Goal: Find specific page/section: Find specific page/section

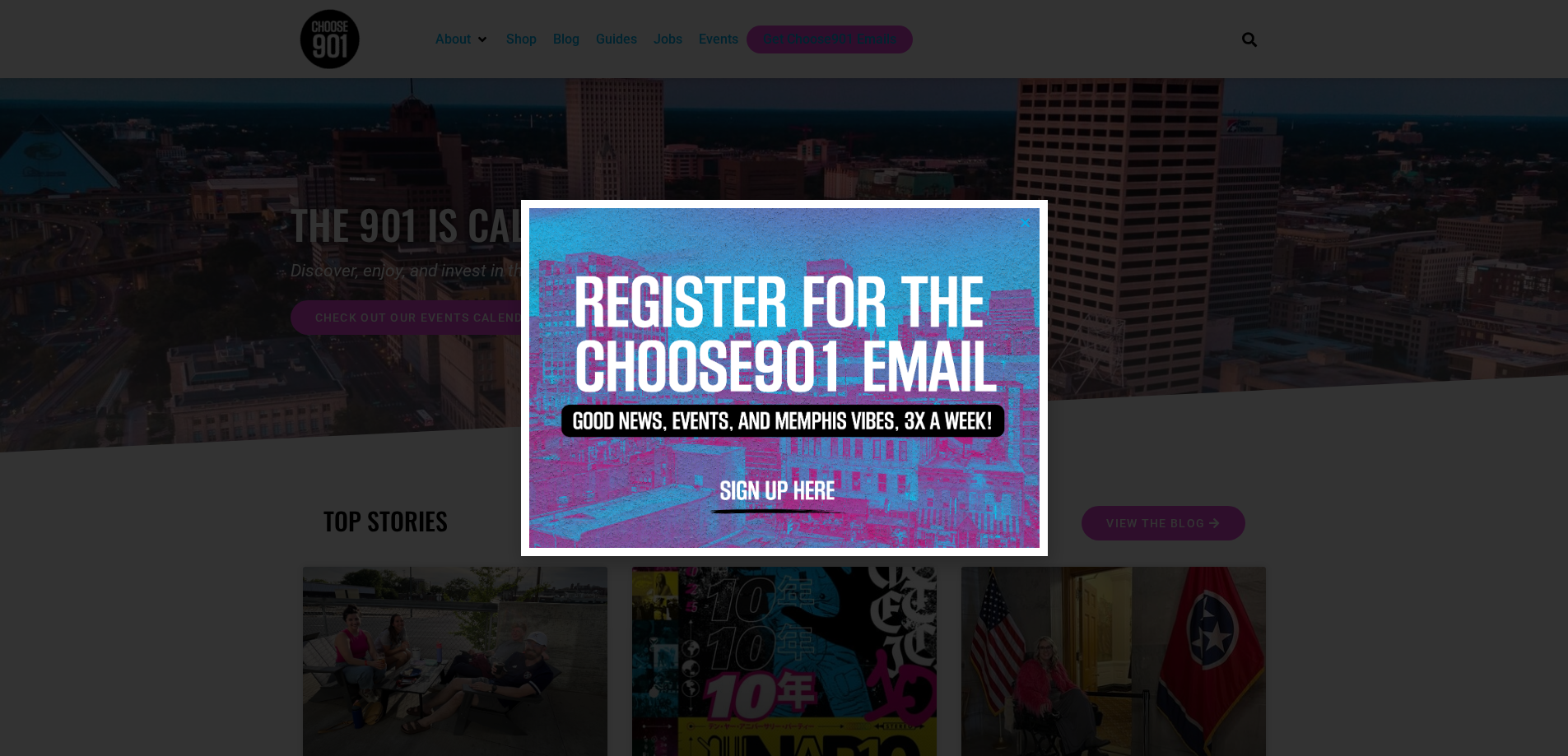
click at [1023, 221] on icon "Close" at bounding box center [1024, 222] width 12 height 12
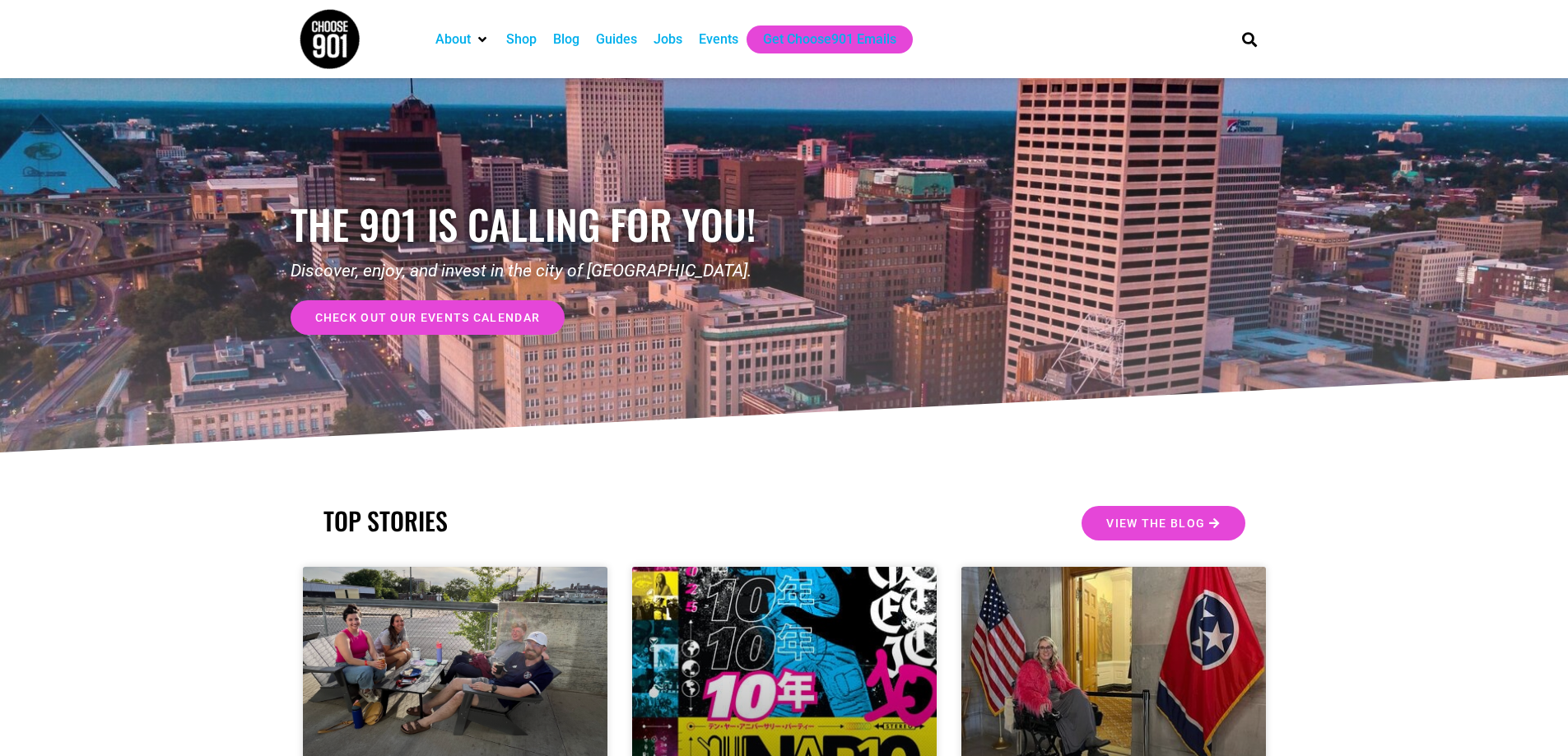
click at [674, 37] on div "Jobs" at bounding box center [668, 39] width 28 height 20
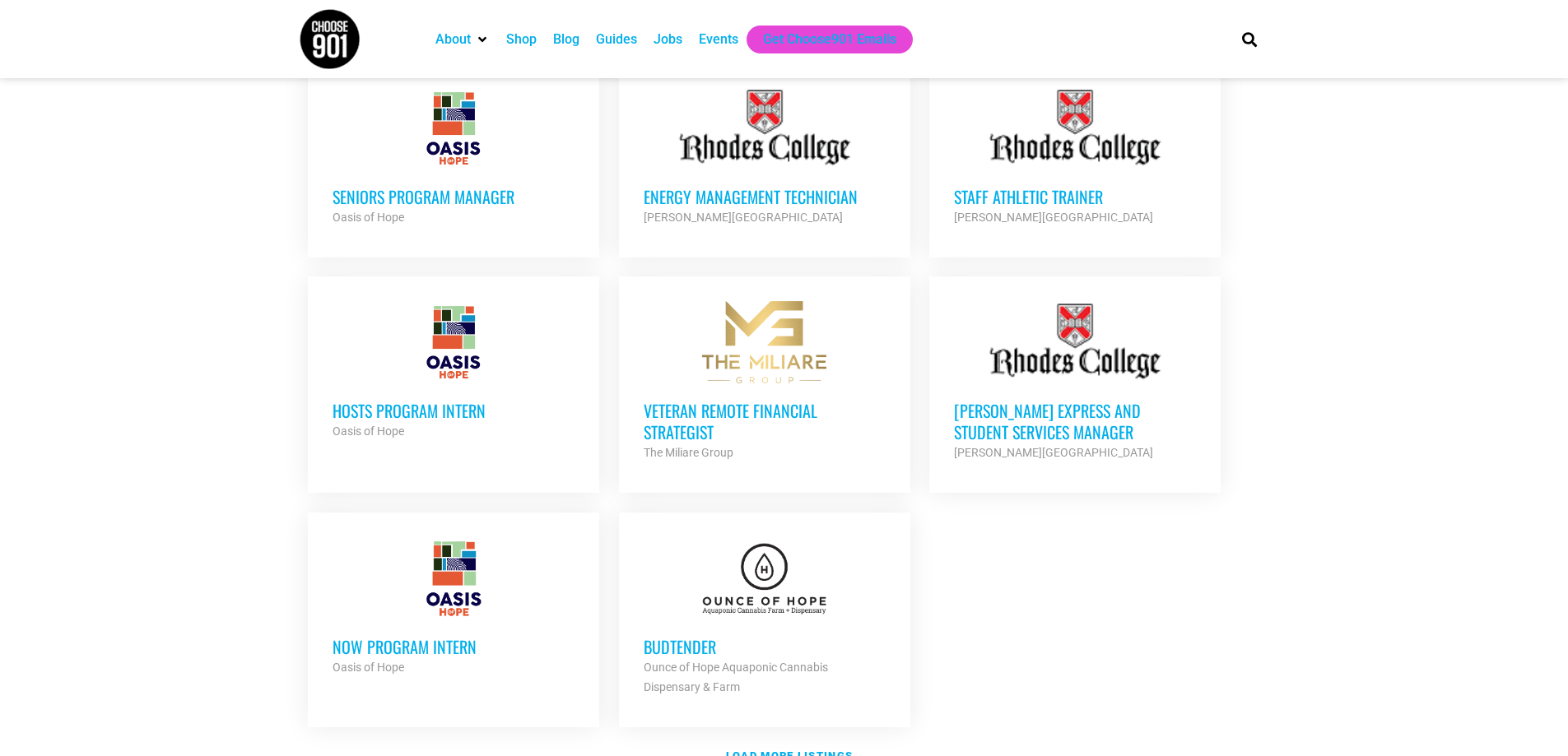
scroll to position [1893, 0]
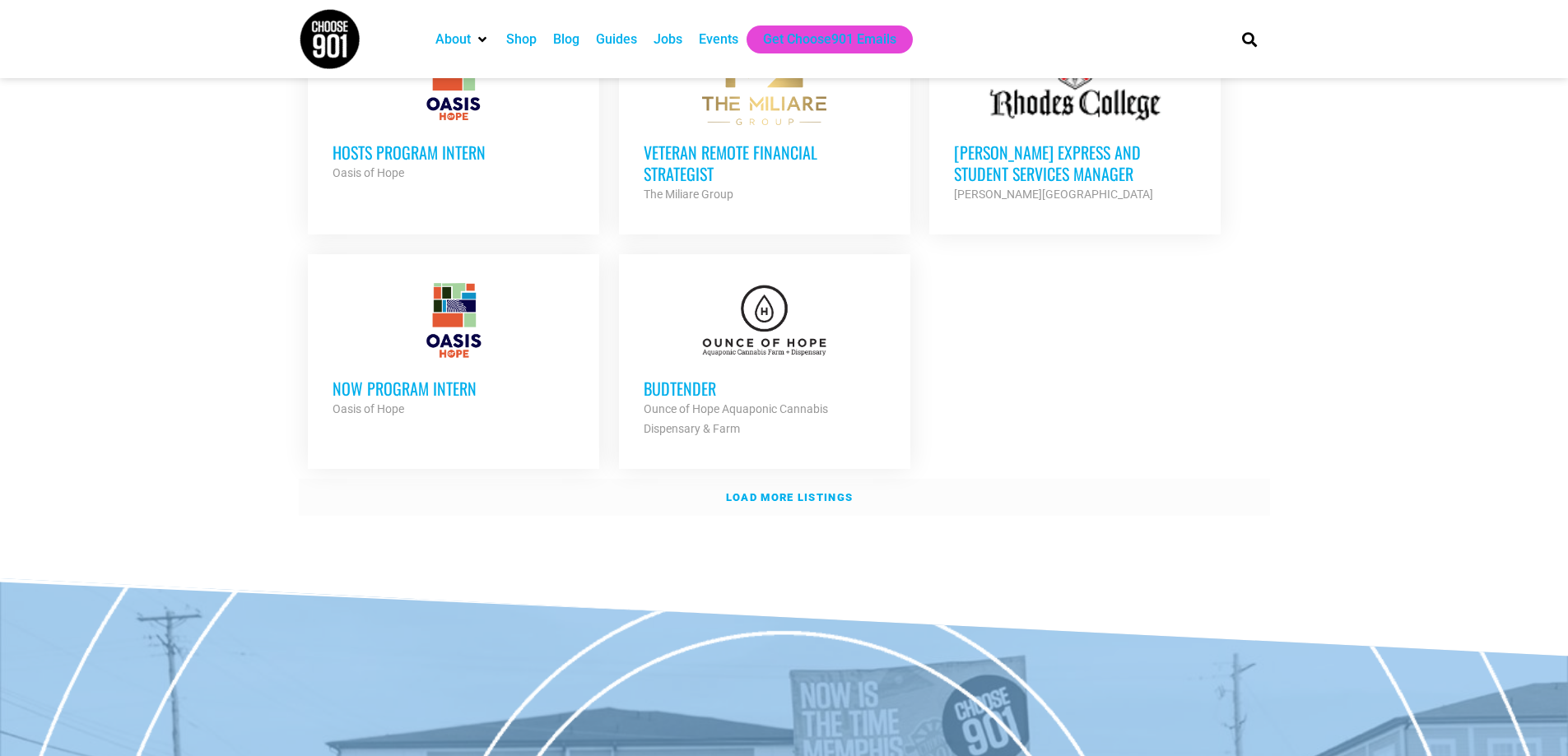
click at [798, 491] on strong "Load more listings" at bounding box center [789, 497] width 127 height 12
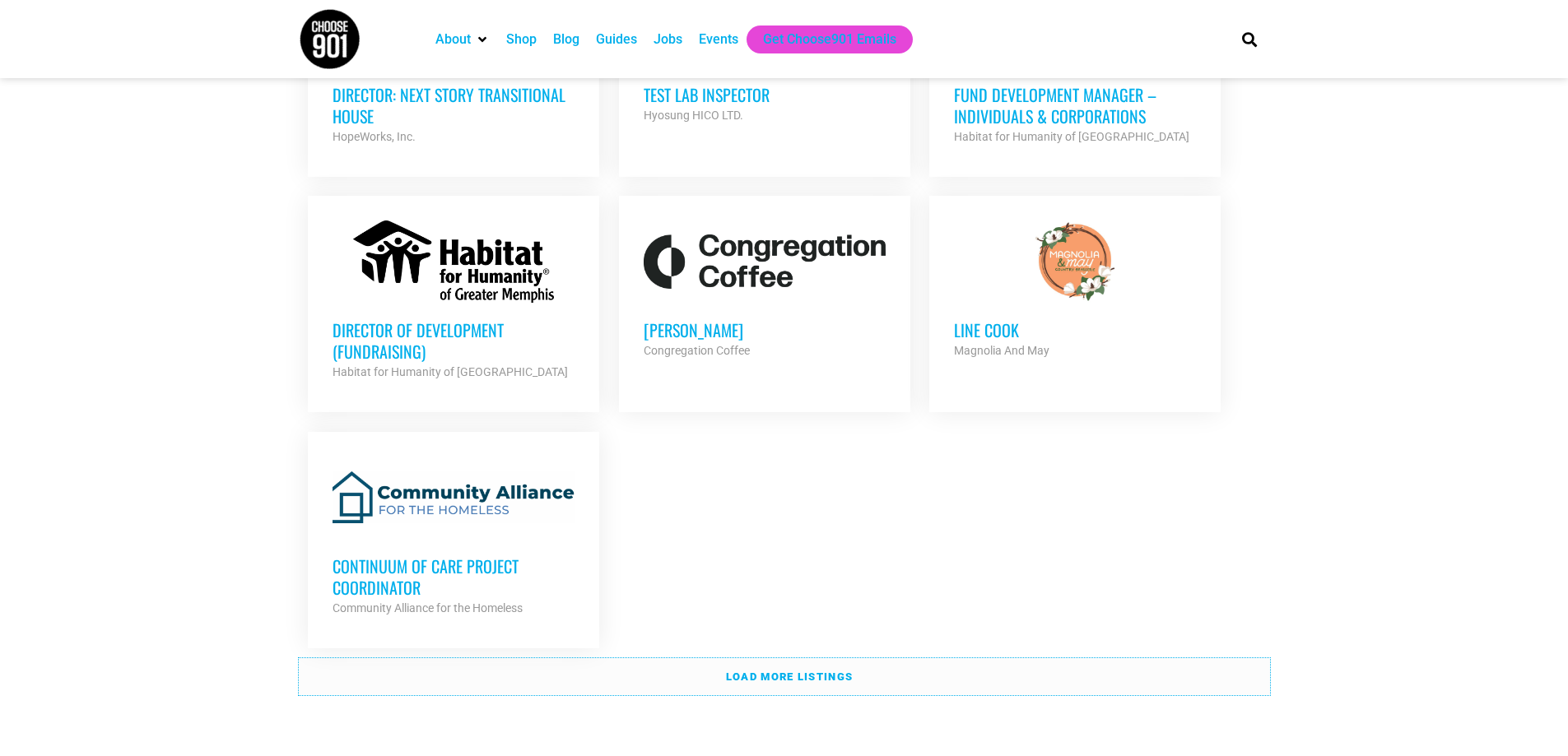
scroll to position [3457, 0]
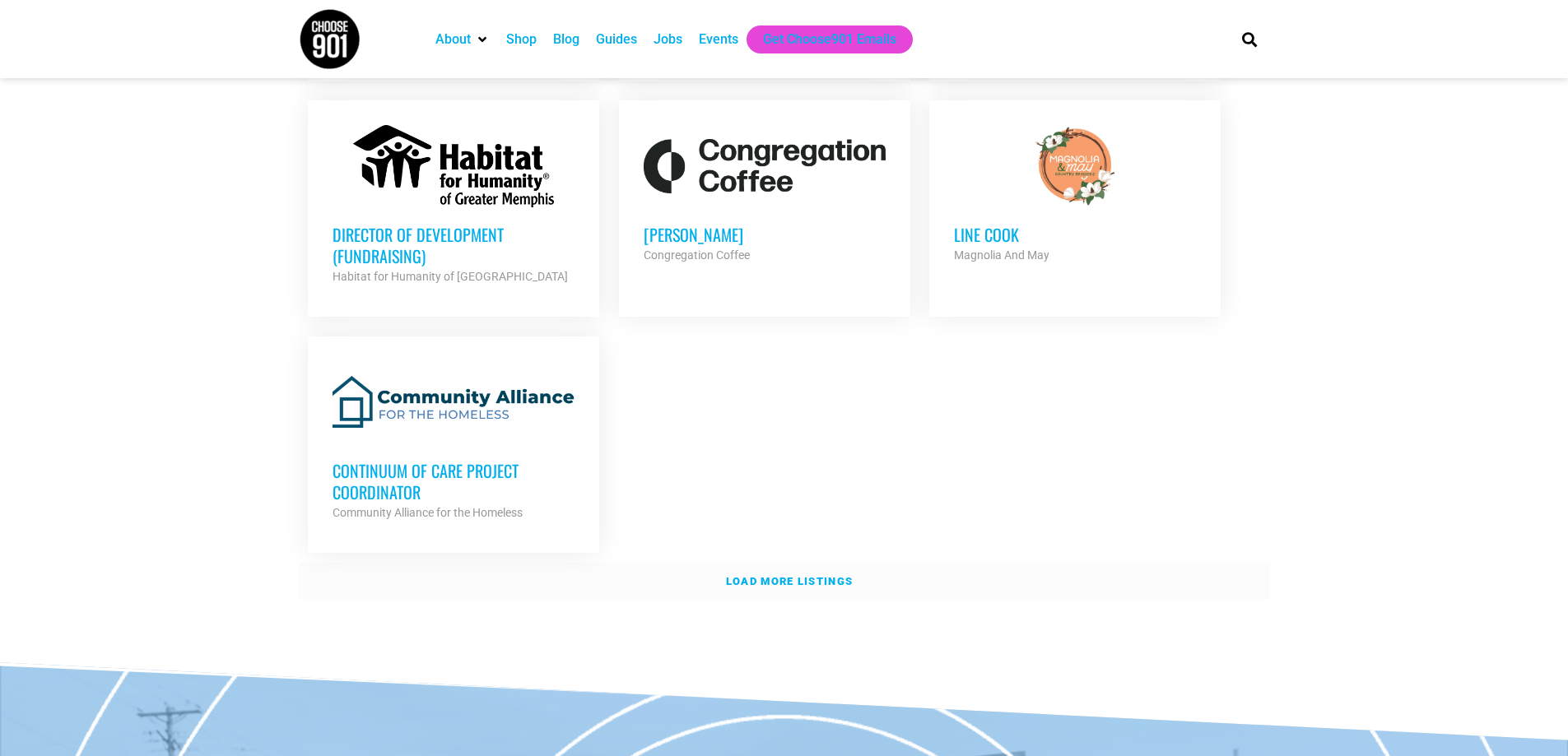
click at [830, 575] on strong "Load more listings" at bounding box center [789, 581] width 127 height 12
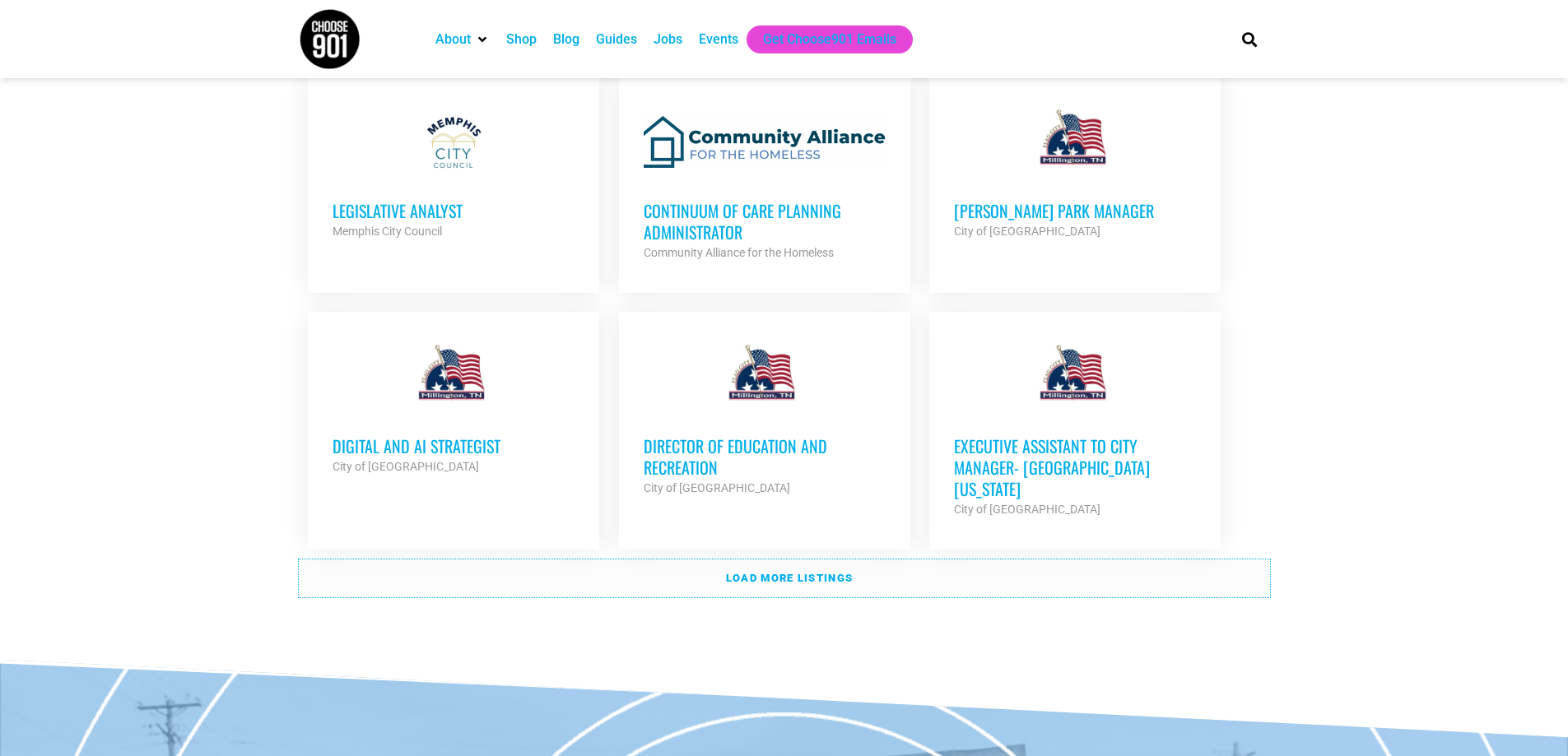
scroll to position [4938, 0]
click at [815, 571] on strong "Load more listings" at bounding box center [789, 577] width 127 height 12
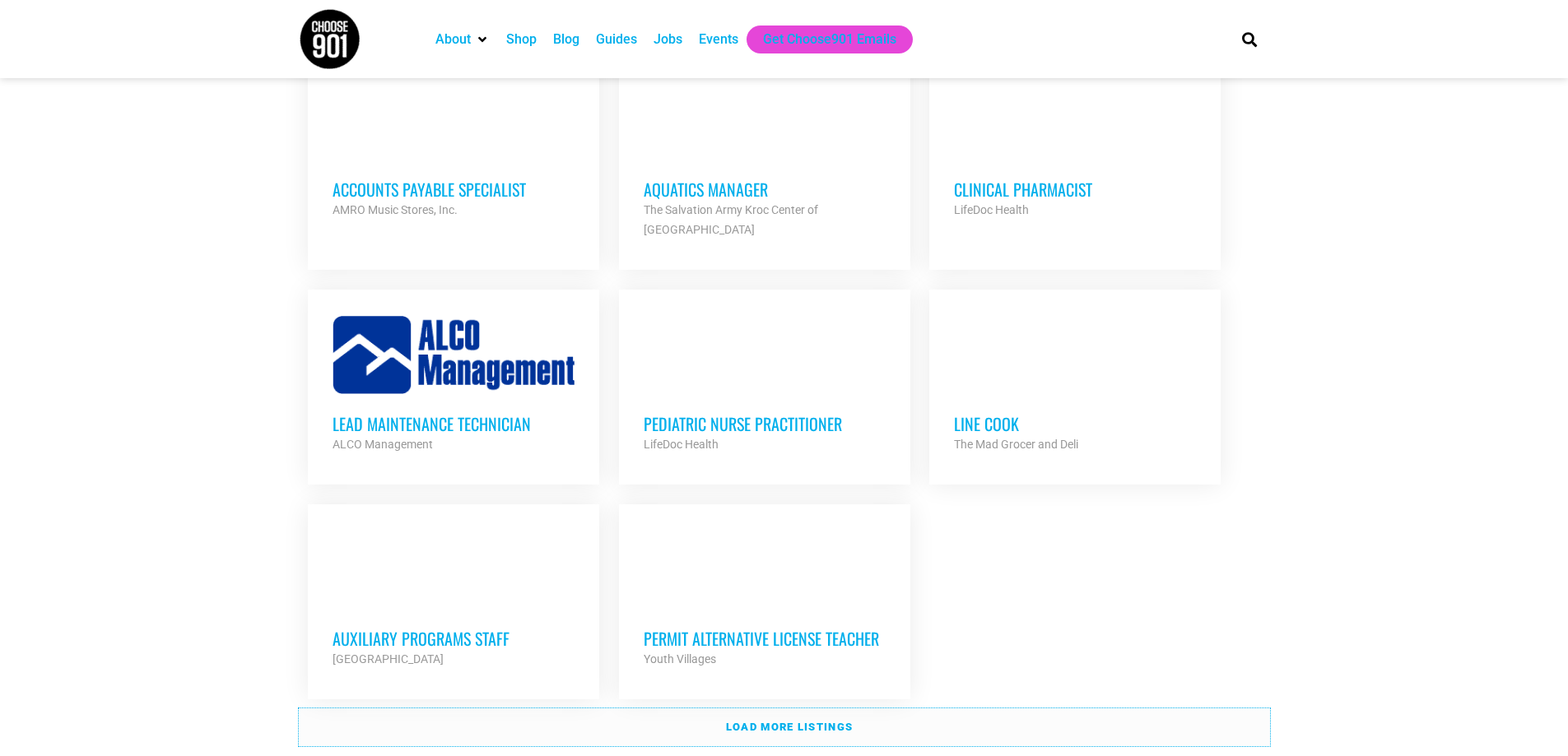
scroll to position [6420, 0]
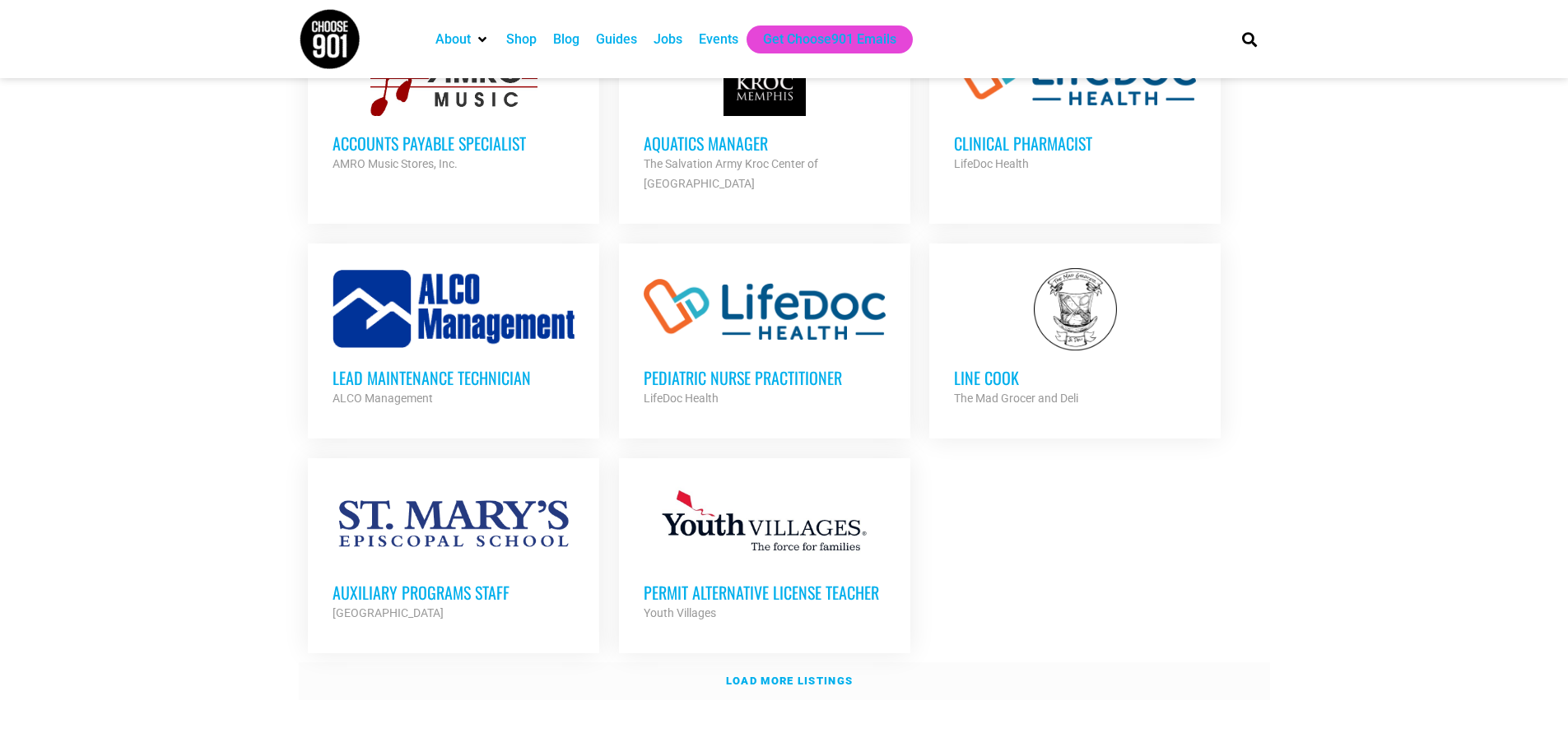
click at [800, 674] on strong "Load more listings" at bounding box center [789, 680] width 127 height 12
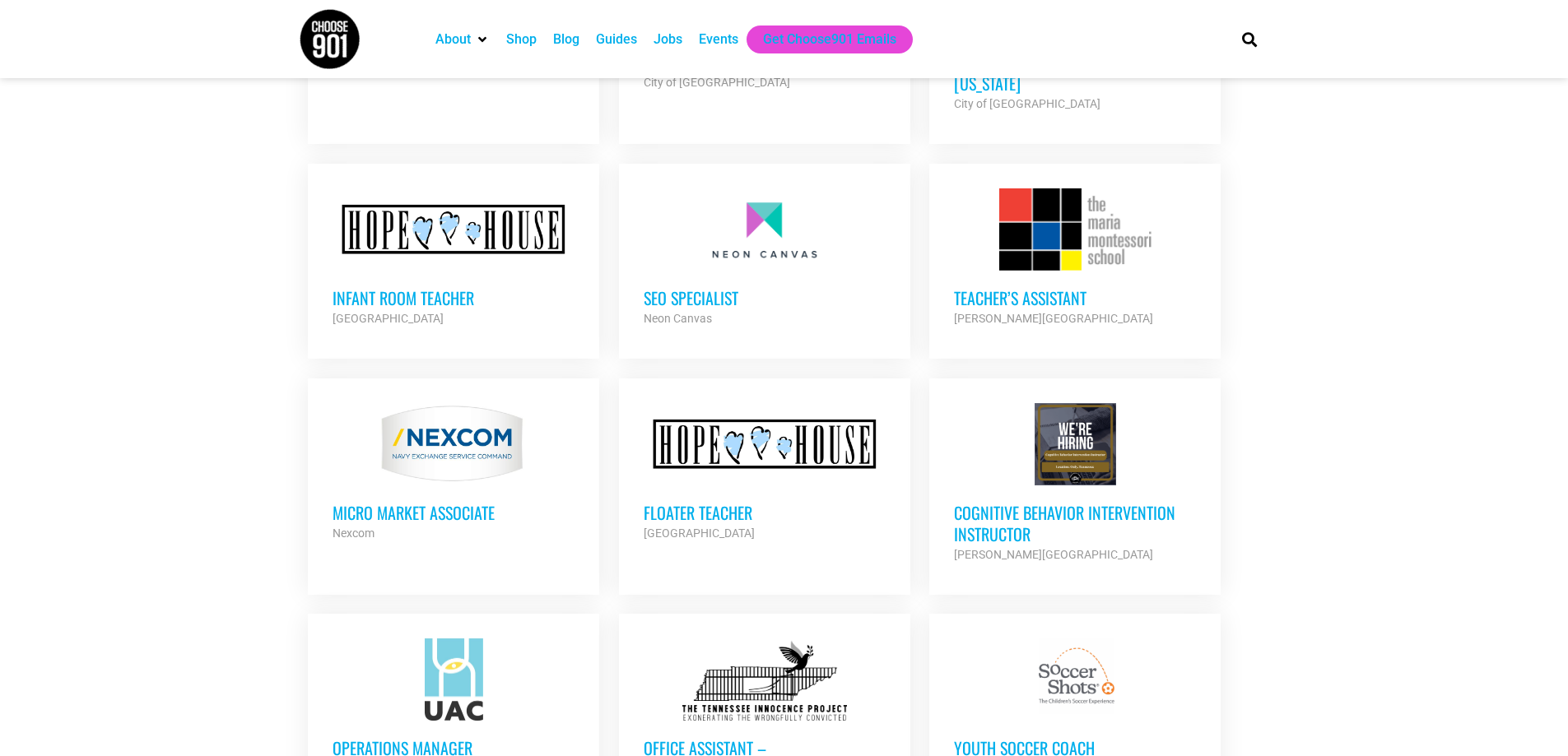
scroll to position [5103, 0]
